Goal: Information Seeking & Learning: Learn about a topic

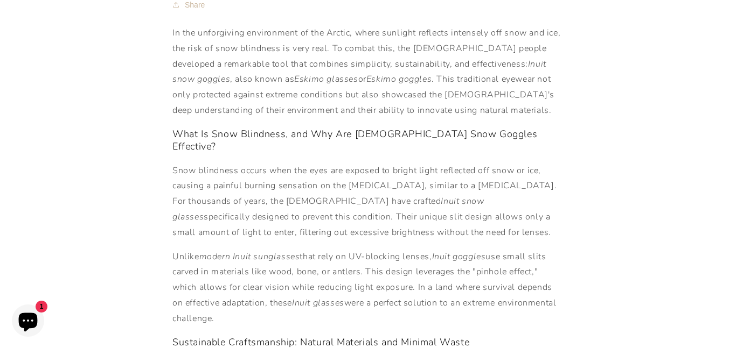
scroll to position [220, 0]
click at [365, 166] on p "Snow blindness occurs when the eyes are exposed to bright light reflected off s…" at bounding box center [367, 201] width 391 height 78
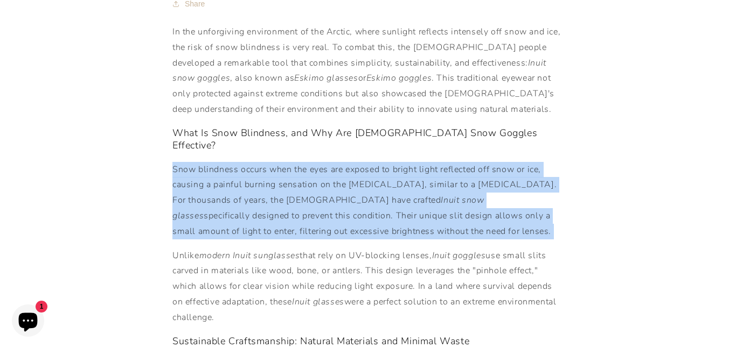
click at [361, 179] on p "Snow blindness occurs when the eyes are exposed to bright light reflected off s…" at bounding box center [367, 201] width 391 height 78
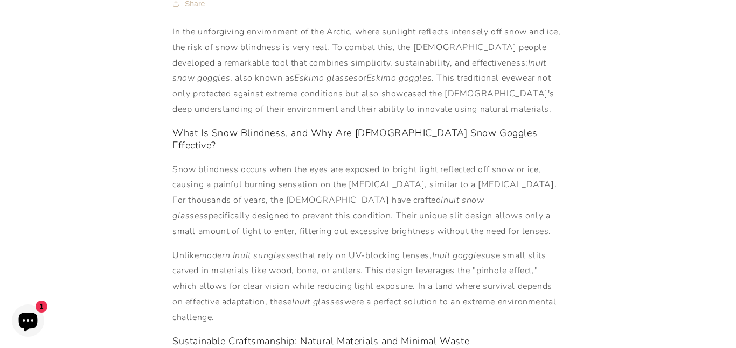
click at [357, 184] on p "Snow blindness occurs when the eyes are exposed to bright light reflected off s…" at bounding box center [367, 201] width 391 height 78
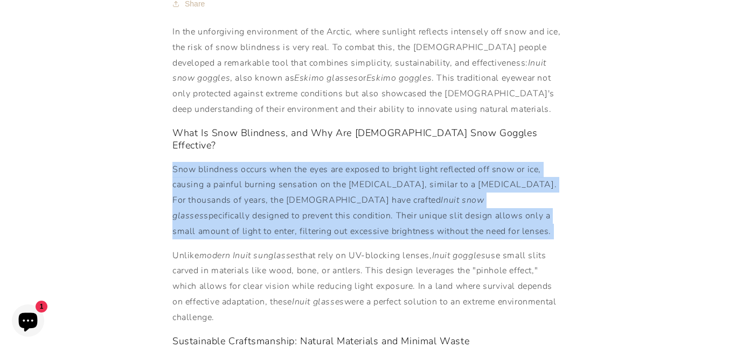
click at [354, 192] on p "Snow blindness occurs when the eyes are exposed to bright light reflected off s…" at bounding box center [367, 201] width 391 height 78
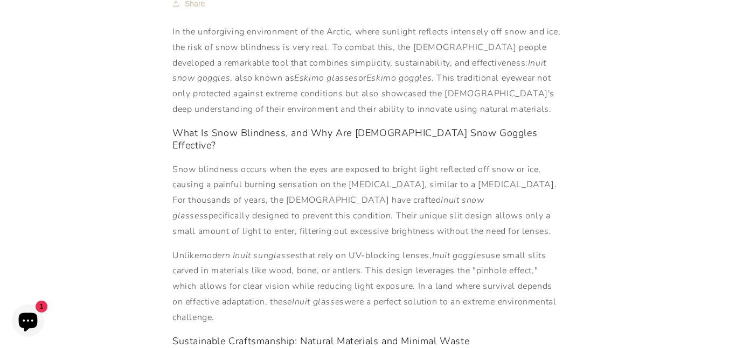
click at [354, 192] on p "Snow blindness occurs when the eyes are exposed to bright light reflected off s…" at bounding box center [367, 201] width 391 height 78
click at [342, 201] on p "Snow blindness occurs when the eyes are exposed to bright light reflected off s…" at bounding box center [367, 201] width 391 height 78
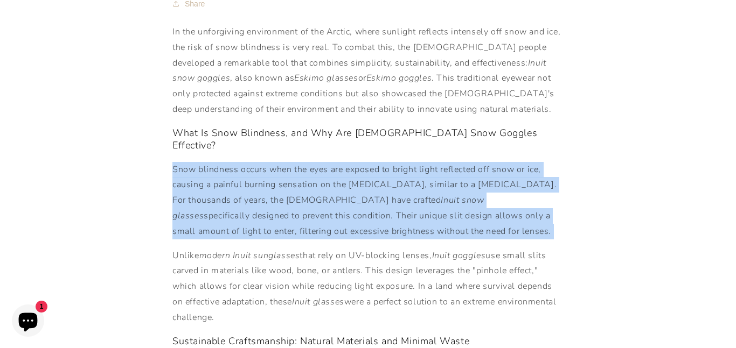
click at [342, 201] on p "Snow blindness occurs when the eyes are exposed to bright light reflected off s…" at bounding box center [367, 201] width 391 height 78
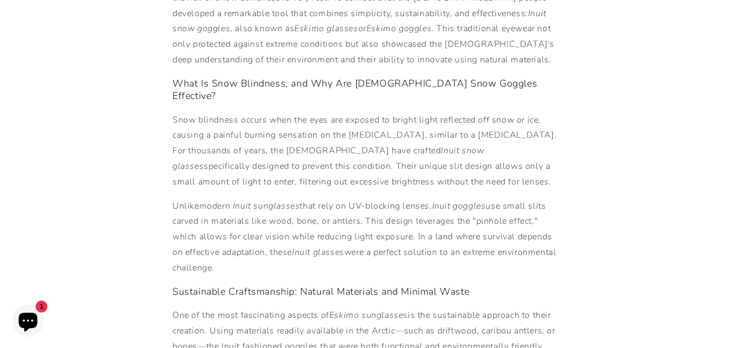
scroll to position [272, 0]
click at [336, 202] on p "Unlike modern Inuit sunglasses that rely on UV-blocking lenses, Inuit goggles u…" at bounding box center [367, 235] width 391 height 78
click at [321, 196] on p "Unlike modern Inuit sunglasses that rely on UV-blocking lenses, Inuit goggles u…" at bounding box center [367, 235] width 391 height 78
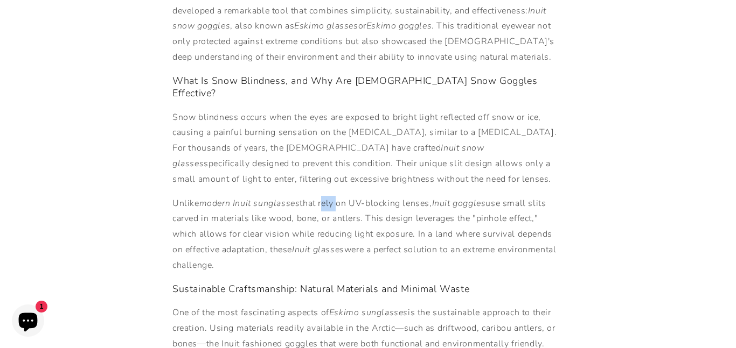
click at [321, 196] on p "Unlike modern Inuit sunglasses that rely on UV-blocking lenses, Inuit goggles u…" at bounding box center [367, 235] width 391 height 78
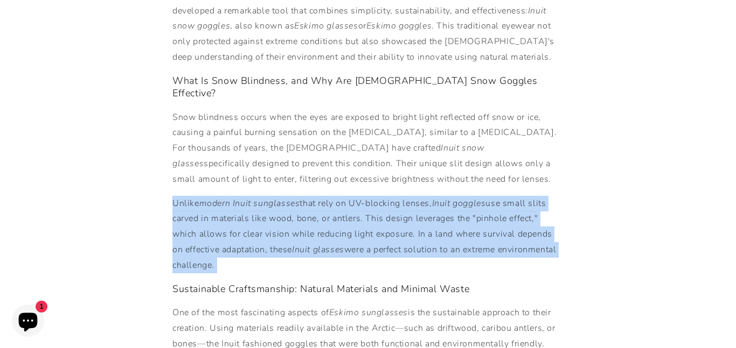
click at [321, 196] on p "Unlike modern Inuit sunglasses that rely on UV-blocking lenses, Inuit goggles u…" at bounding box center [367, 235] width 391 height 78
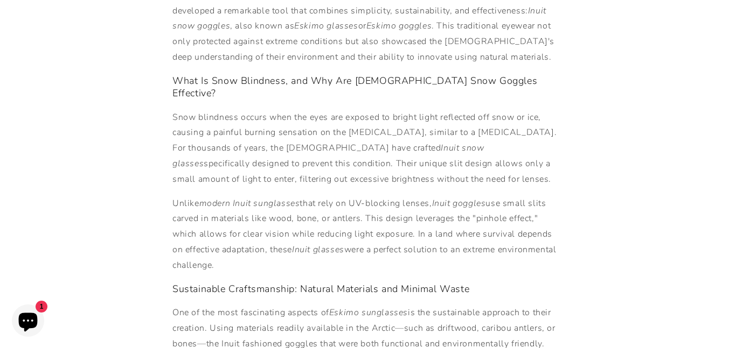
click at [321, 196] on p "Unlike modern Inuit sunglasses that rely on UV-blocking lenses, Inuit goggles u…" at bounding box center [367, 235] width 391 height 78
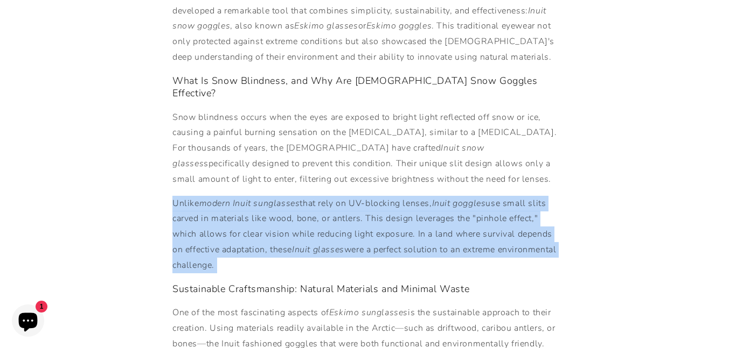
click at [321, 196] on p "Unlike modern Inuit sunglasses that rely on UV-blocking lenses, Inuit goggles u…" at bounding box center [367, 235] width 391 height 78
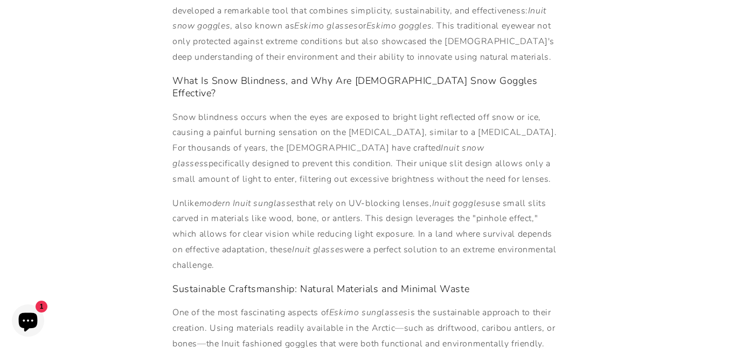
click at [321, 196] on p "Unlike modern Inuit sunglasses that rely on UV-blocking lenses, Inuit goggles u…" at bounding box center [367, 235] width 391 height 78
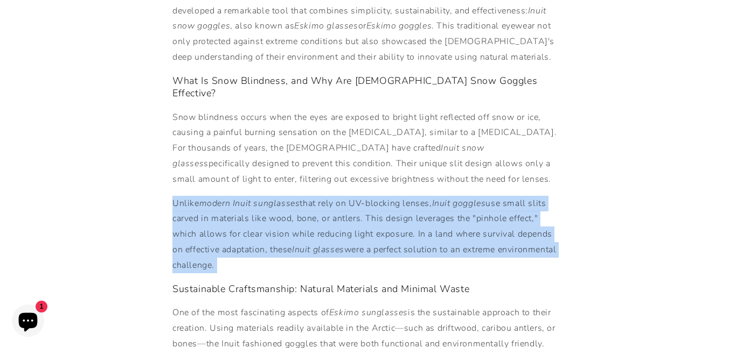
click at [321, 196] on p "Unlike modern Inuit sunglasses that rely on UV-blocking lenses, Inuit goggles u…" at bounding box center [367, 235] width 391 height 78
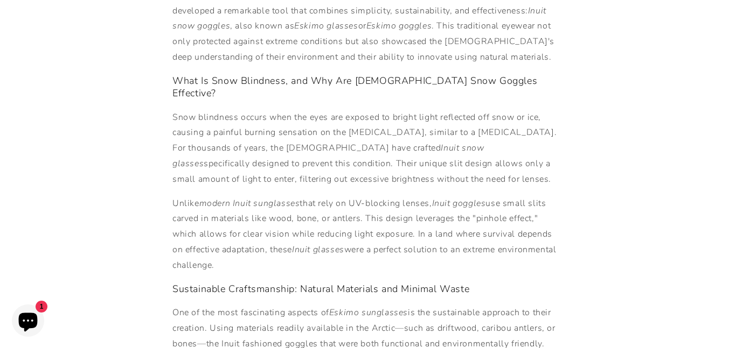
click at [321, 196] on p "Unlike modern Inuit sunglasses that rely on UV-blocking lenses, Inuit goggles u…" at bounding box center [367, 235] width 391 height 78
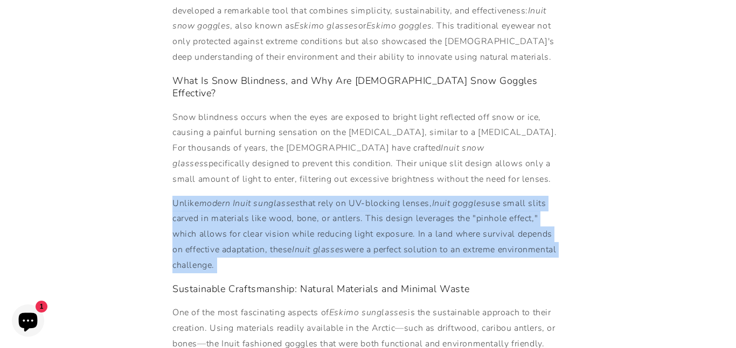
click at [321, 196] on p "Unlike modern Inuit sunglasses that rely on UV-blocking lenses, Inuit goggles u…" at bounding box center [367, 235] width 391 height 78
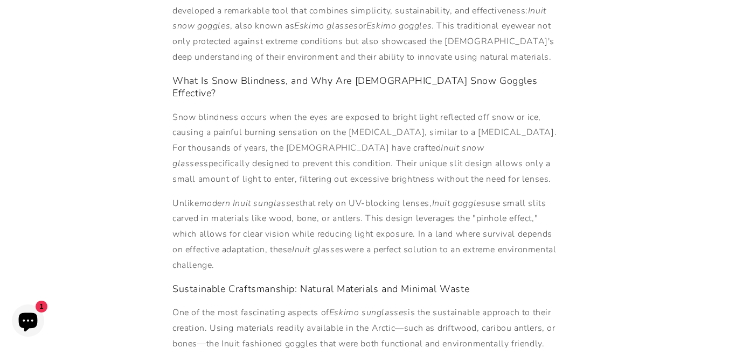
click at [321, 196] on p "Unlike modern Inuit sunglasses that rely on UV-blocking lenses, Inuit goggles u…" at bounding box center [367, 235] width 391 height 78
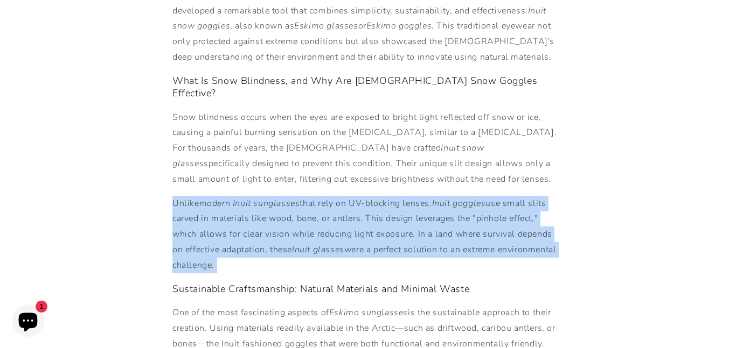
click at [321, 196] on p "Unlike modern Inuit sunglasses that rely on UV-blocking lenses, Inuit goggles u…" at bounding box center [367, 235] width 391 height 78
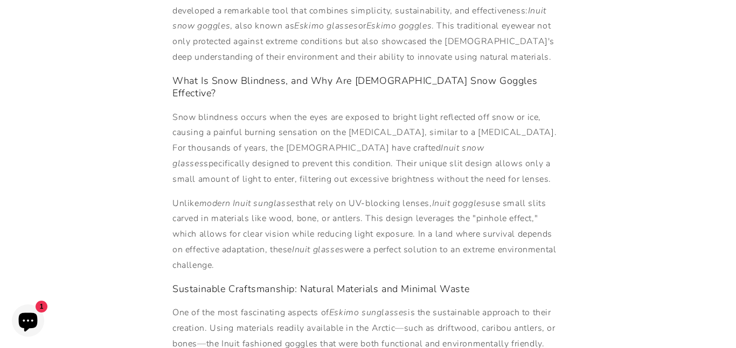
click at [321, 196] on p "Unlike modern Inuit sunglasses that rely on UV-blocking lenses, Inuit goggles u…" at bounding box center [367, 235] width 391 height 78
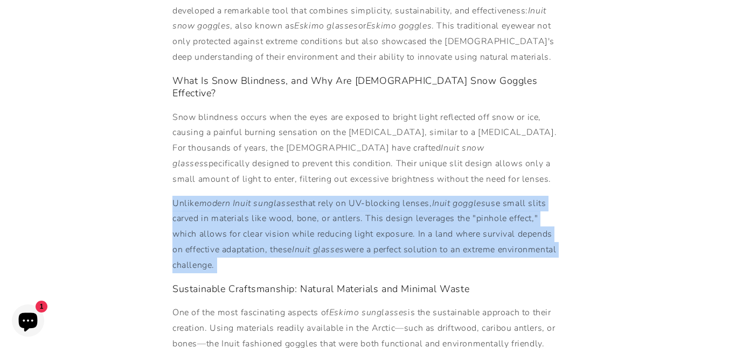
click at [321, 196] on p "Unlike modern Inuit sunglasses that rely on UV-blocking lenses, Inuit goggles u…" at bounding box center [367, 235] width 391 height 78
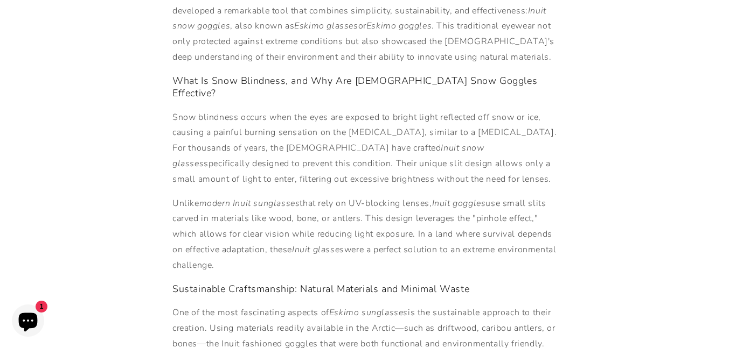
click at [321, 196] on p "Unlike modern Inuit sunglasses that rely on UV-blocking lenses, Inuit goggles u…" at bounding box center [367, 235] width 391 height 78
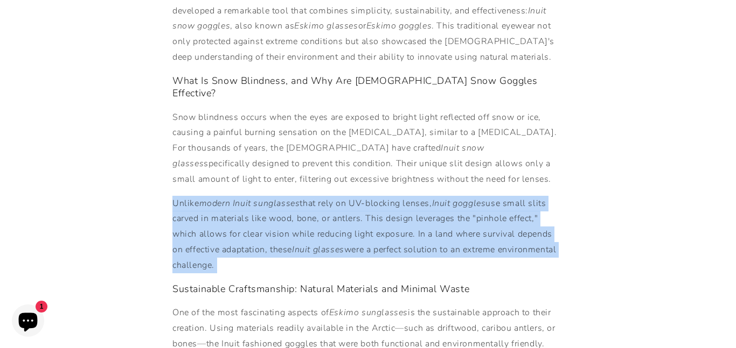
click at [321, 196] on p "Unlike modern Inuit sunglasses that rely on UV-blocking lenses, Inuit goggles u…" at bounding box center [367, 235] width 391 height 78
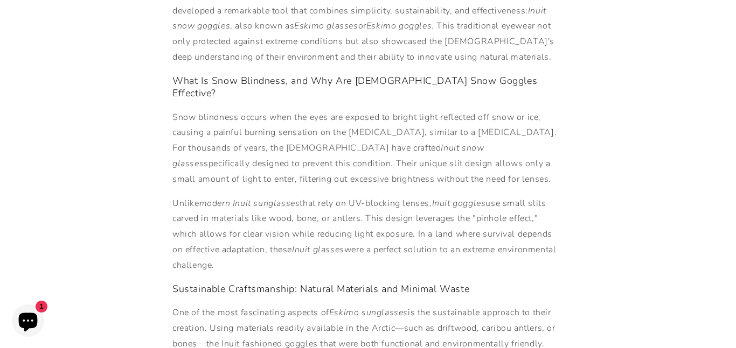
click at [321, 196] on p "Unlike modern Inuit sunglasses that rely on UV-blocking lenses, Inuit goggles u…" at bounding box center [367, 235] width 391 height 78
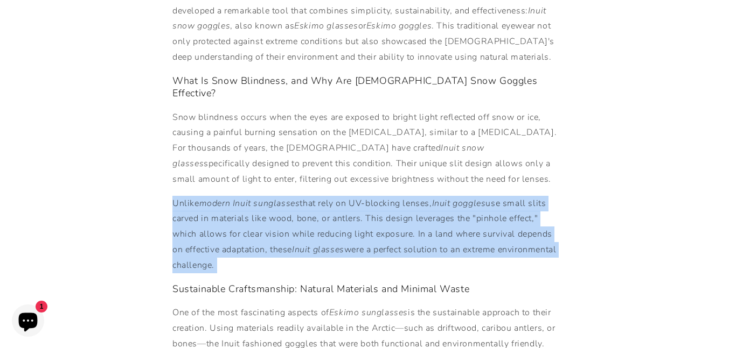
click at [321, 196] on p "Unlike modern Inuit sunglasses that rely on UV-blocking lenses, Inuit goggles u…" at bounding box center [367, 235] width 391 height 78
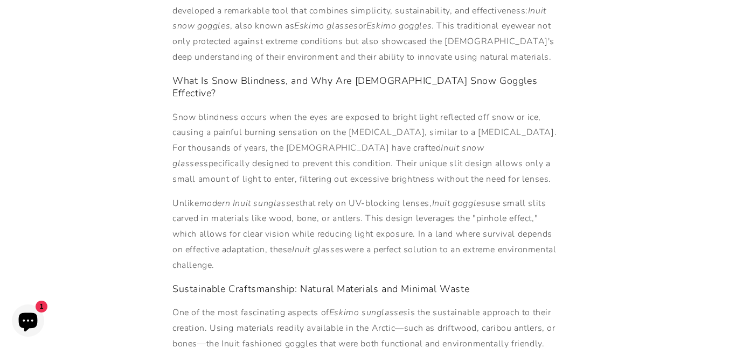
click at [321, 196] on p "Unlike modern Inuit sunglasses that rely on UV-blocking lenses, Inuit goggles u…" at bounding box center [367, 235] width 391 height 78
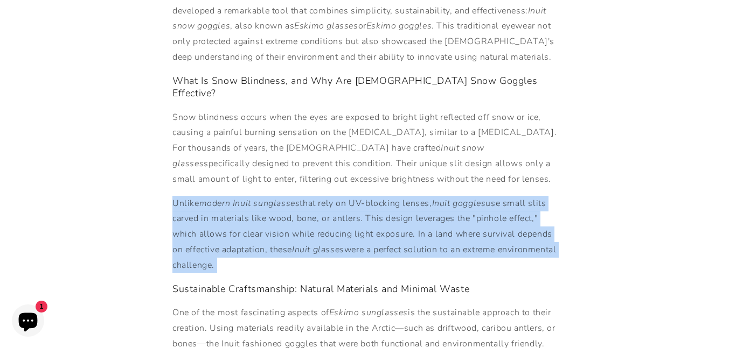
click at [321, 196] on p "Unlike modern Inuit sunglasses that rely on UV-blocking lenses, Inuit goggles u…" at bounding box center [367, 235] width 391 height 78
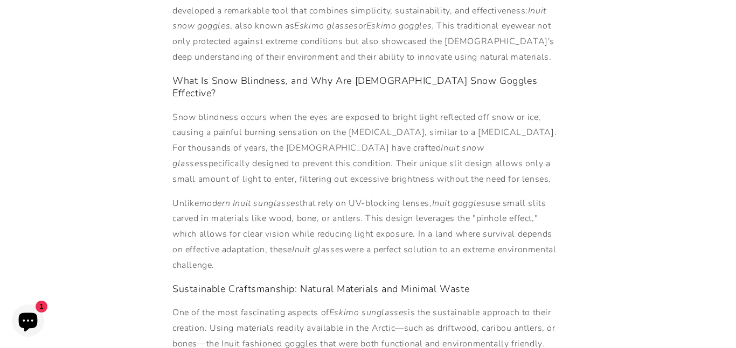
click at [321, 196] on p "Unlike modern Inuit sunglasses that rely on UV-blocking lenses, Inuit goggles u…" at bounding box center [367, 235] width 391 height 78
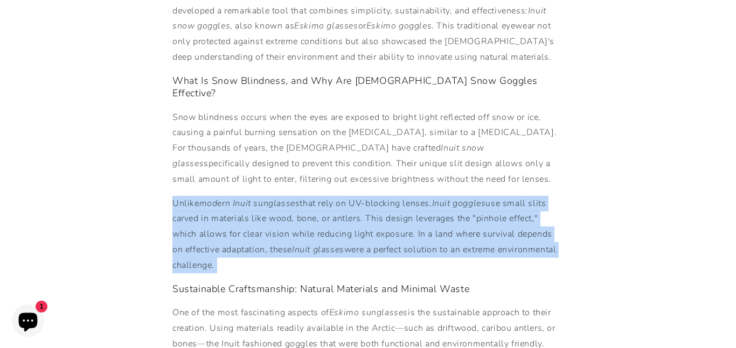
click at [321, 196] on p "Unlike modern Inuit sunglasses that rely on UV-blocking lenses, Inuit goggles u…" at bounding box center [367, 235] width 391 height 78
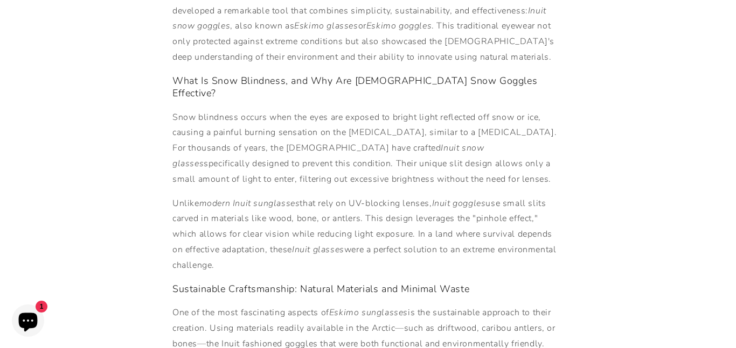
click at [321, 196] on p "Unlike modern Inuit sunglasses that rely on UV-blocking lenses, Inuit goggles u…" at bounding box center [367, 235] width 391 height 78
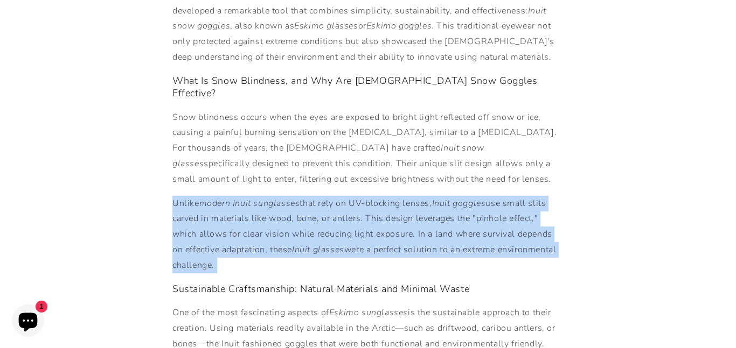
click at [321, 196] on p "Unlike modern Inuit sunglasses that rely on UV-blocking lenses, Inuit goggles u…" at bounding box center [367, 235] width 391 height 78
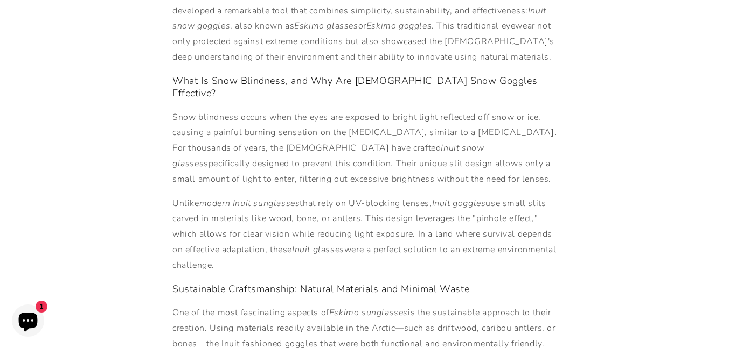
click at [321, 196] on p "Unlike modern Inuit sunglasses that rely on UV-blocking lenses, Inuit goggles u…" at bounding box center [367, 235] width 391 height 78
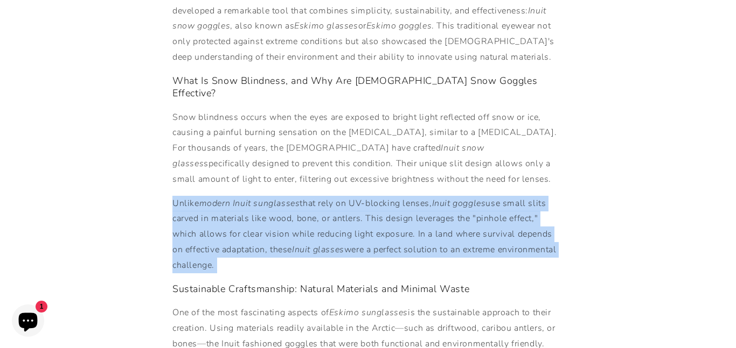
click at [321, 196] on p "Unlike modern Inuit sunglasses that rely on UV-blocking lenses, Inuit goggles u…" at bounding box center [367, 235] width 391 height 78
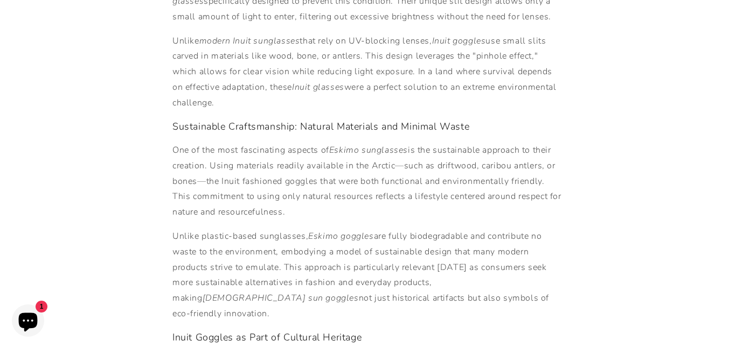
scroll to position [436, 0]
